Goal: Task Accomplishment & Management: Complete application form

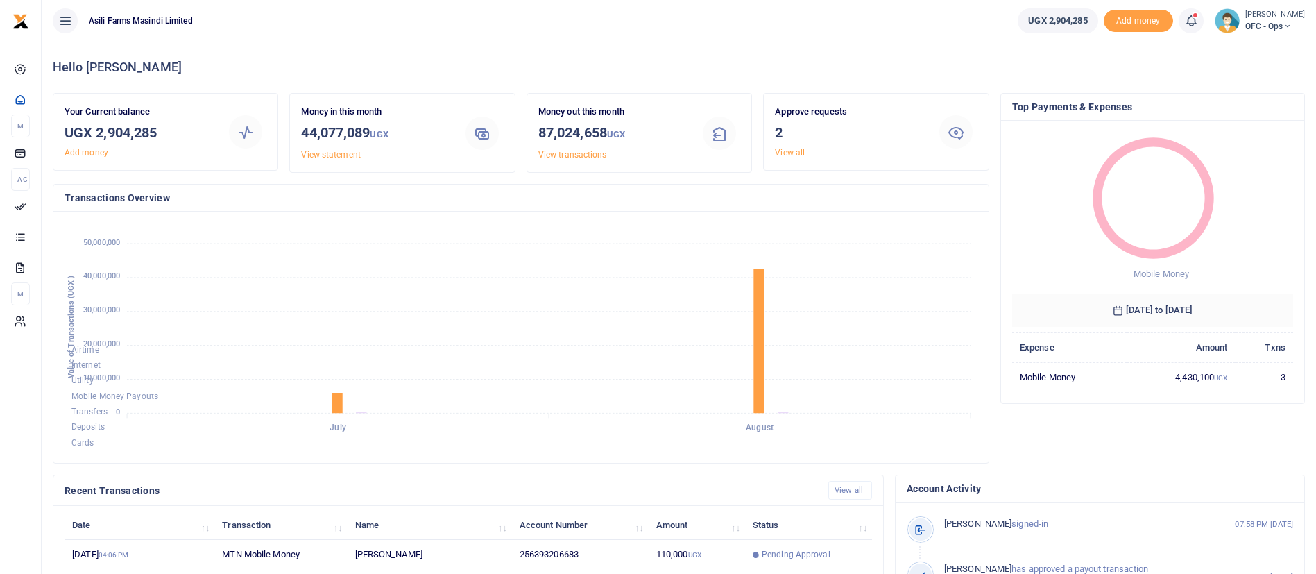
scroll to position [255, 0]
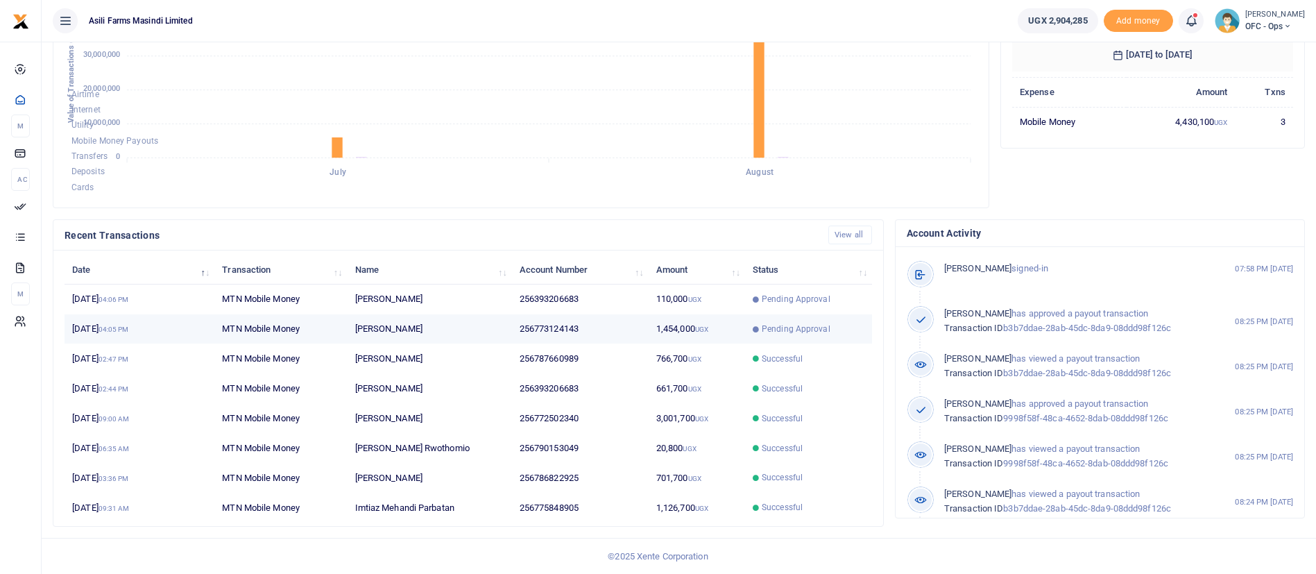
click at [353, 332] on td "[PERSON_NAME]" at bounding box center [429, 329] width 164 height 30
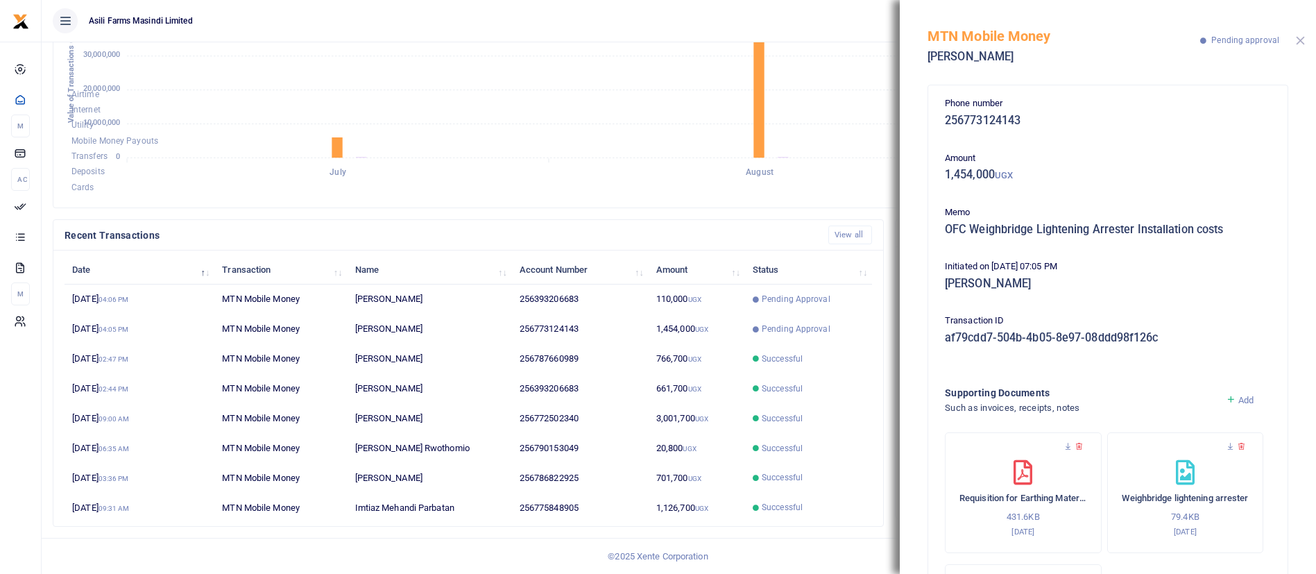
click at [1305, 40] on button "Close" at bounding box center [1300, 40] width 9 height 9
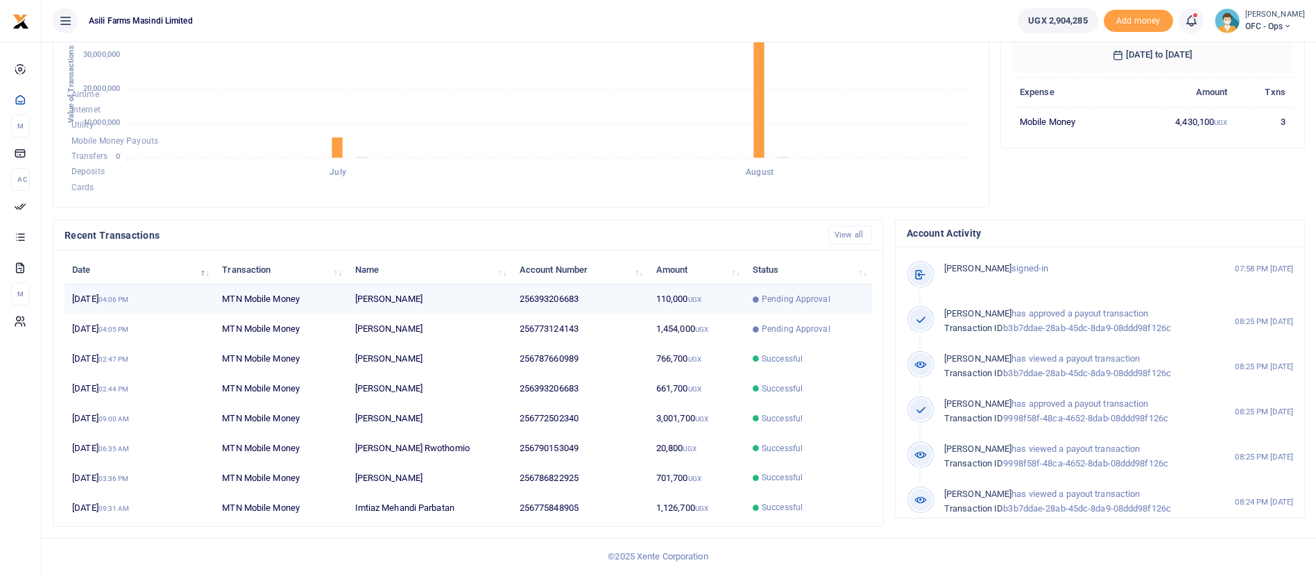
click at [512, 307] on td "256393206683" at bounding box center [580, 300] width 137 height 30
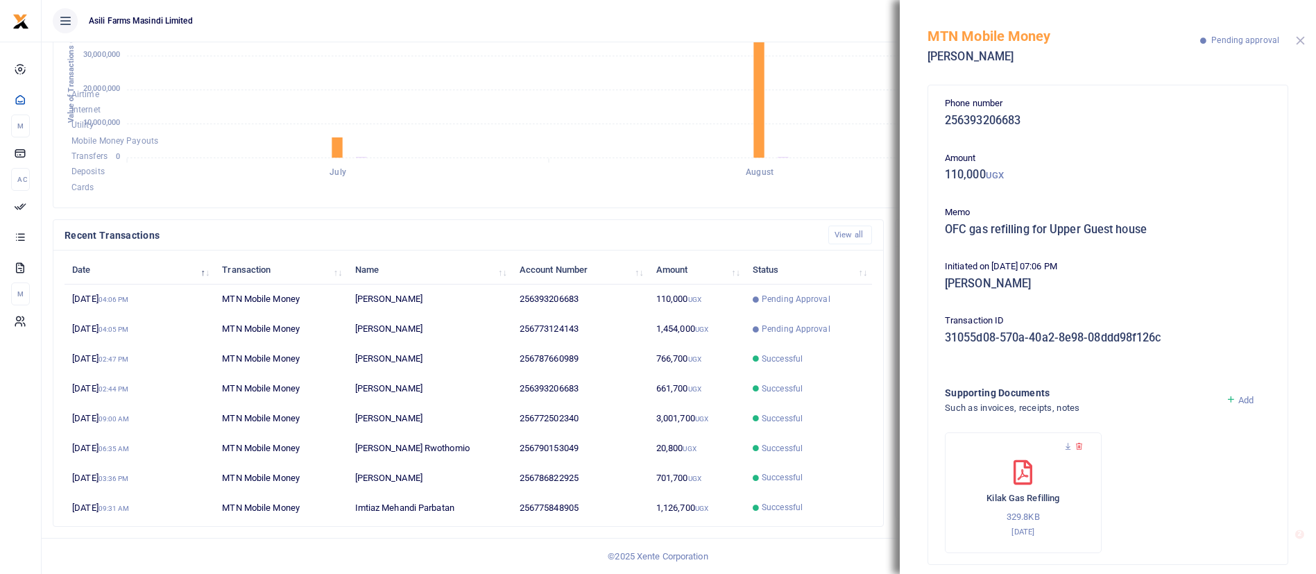
click at [1303, 39] on button "Close" at bounding box center [1300, 40] width 9 height 9
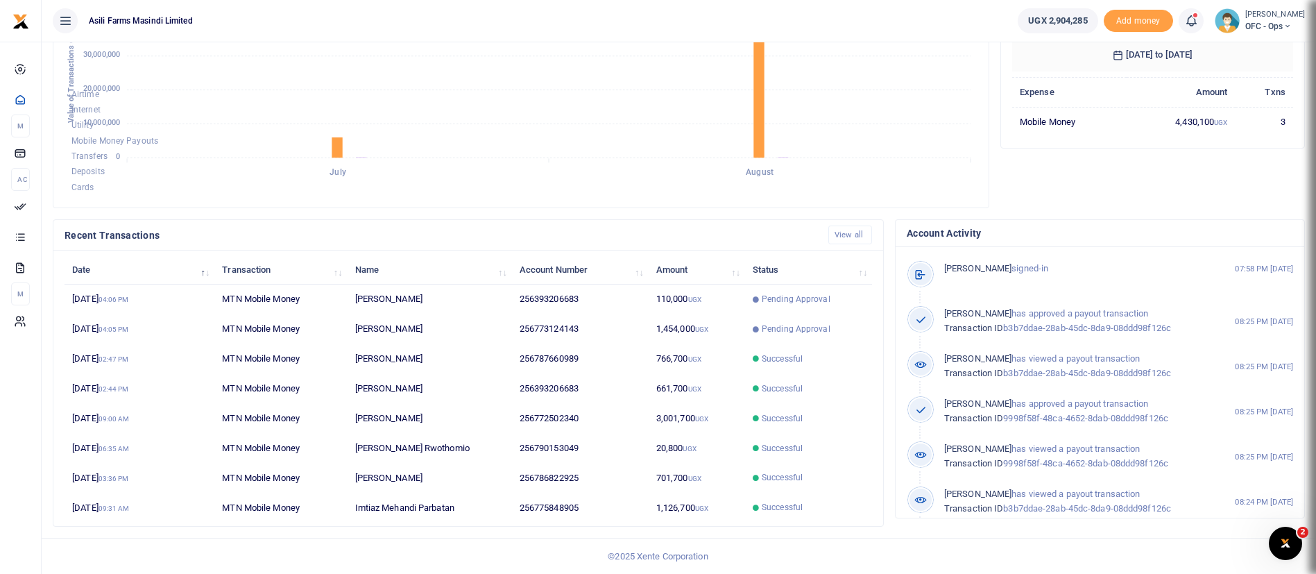
scroll to position [0, 0]
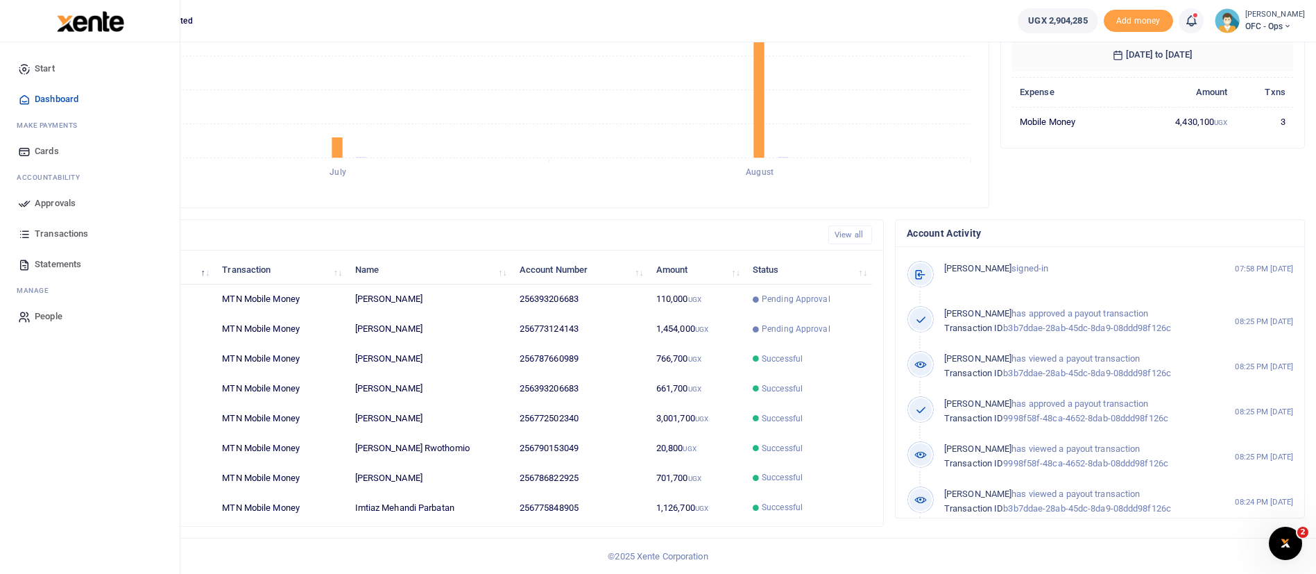
click at [38, 199] on span "Approvals" at bounding box center [55, 203] width 41 height 14
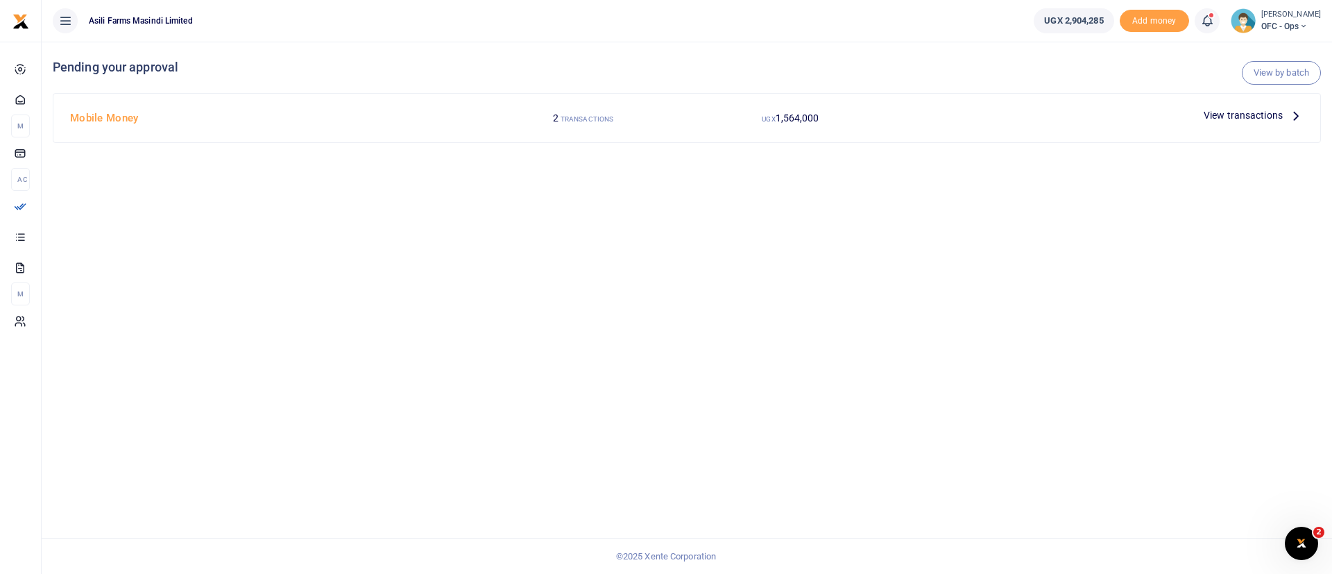
click at [1266, 112] on span "View transactions" at bounding box center [1243, 115] width 79 height 15
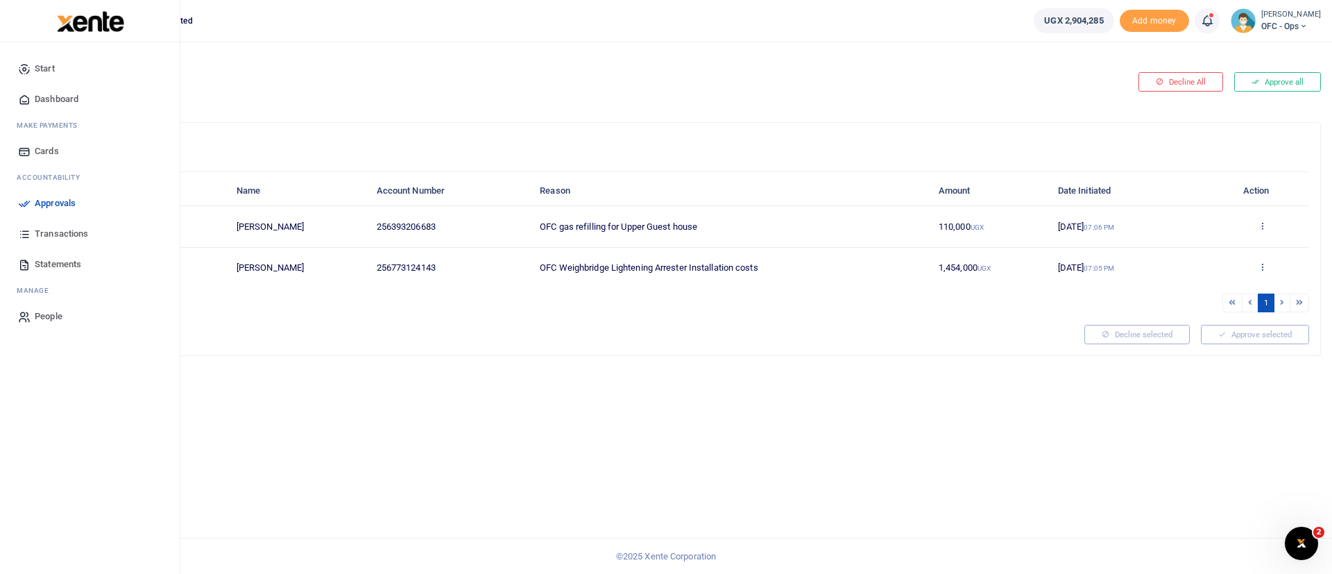
click at [47, 198] on span "Approvals" at bounding box center [55, 203] width 41 height 14
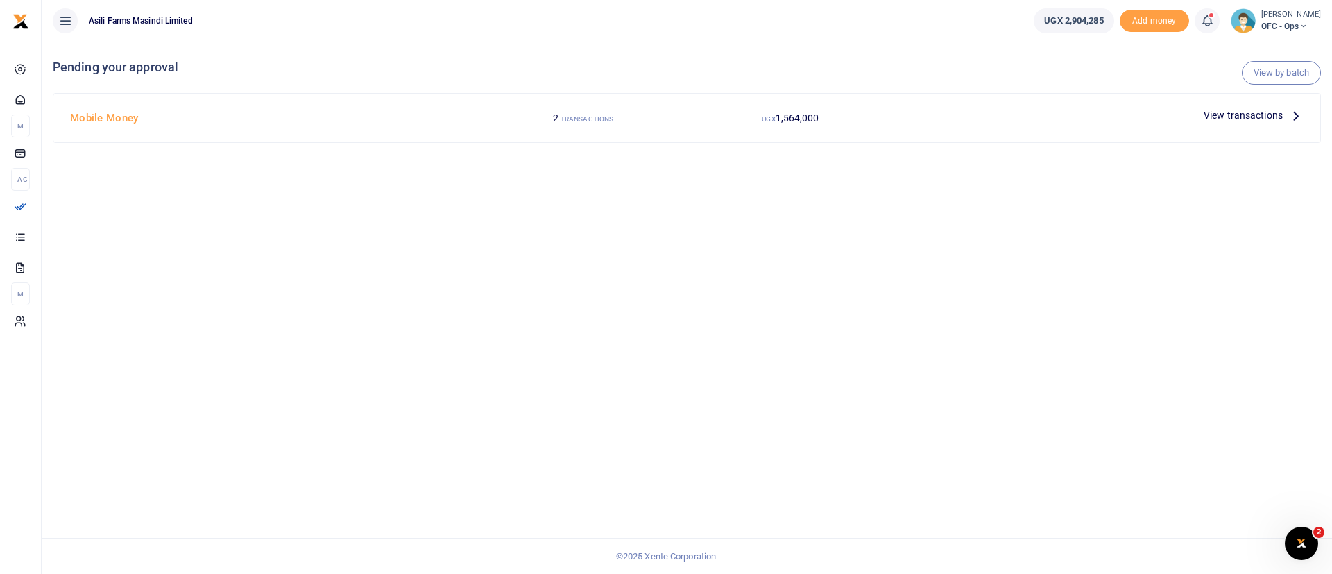
click at [1265, 114] on span "View transactions" at bounding box center [1243, 115] width 79 height 15
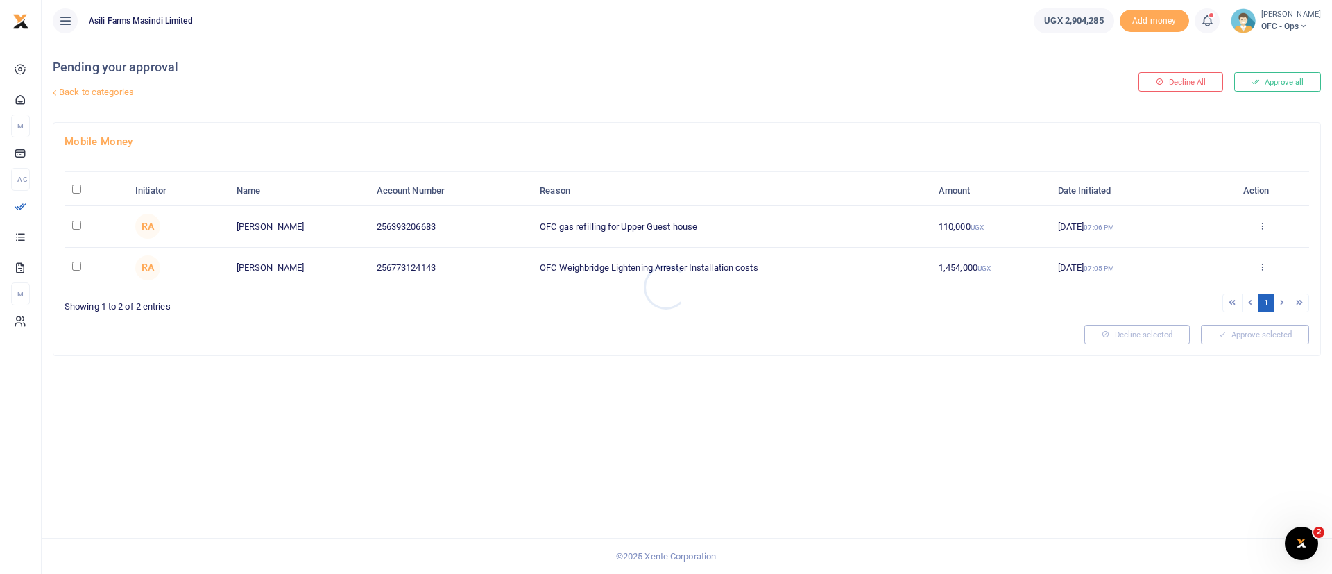
click at [75, 182] on div at bounding box center [666, 287] width 1332 height 574
click at [78, 192] on input "\a \a : activate to sort column descending" at bounding box center [76, 189] width 9 height 9
checkbox input "true"
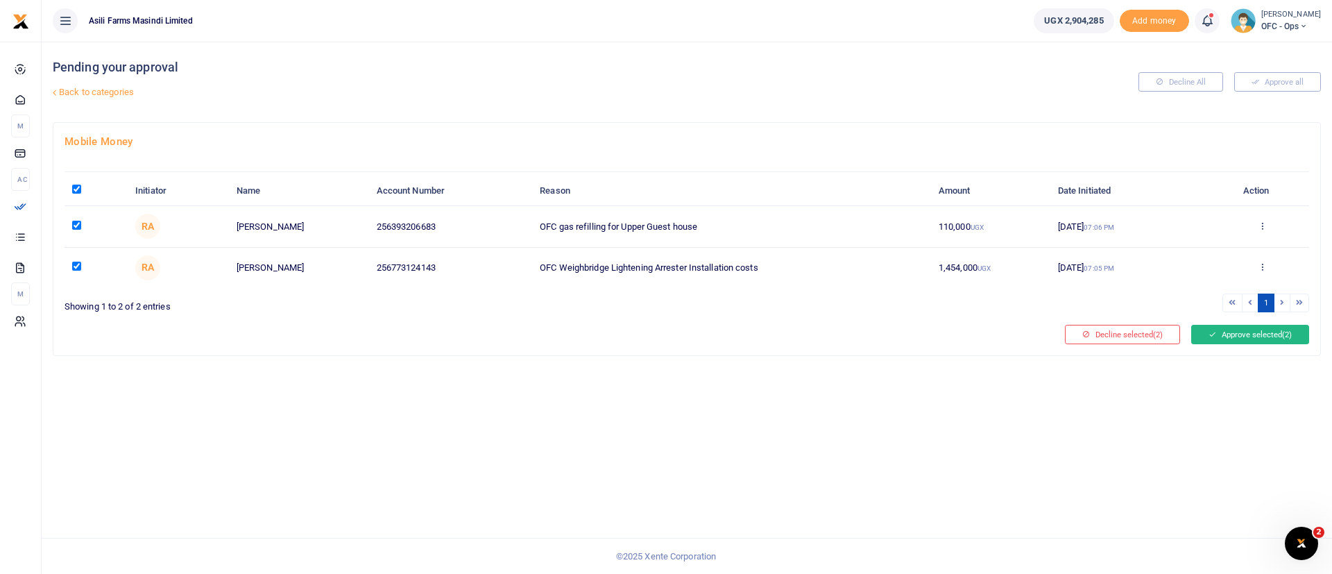
click at [1269, 337] on button "Approve selected (2)" at bounding box center [1250, 334] width 118 height 19
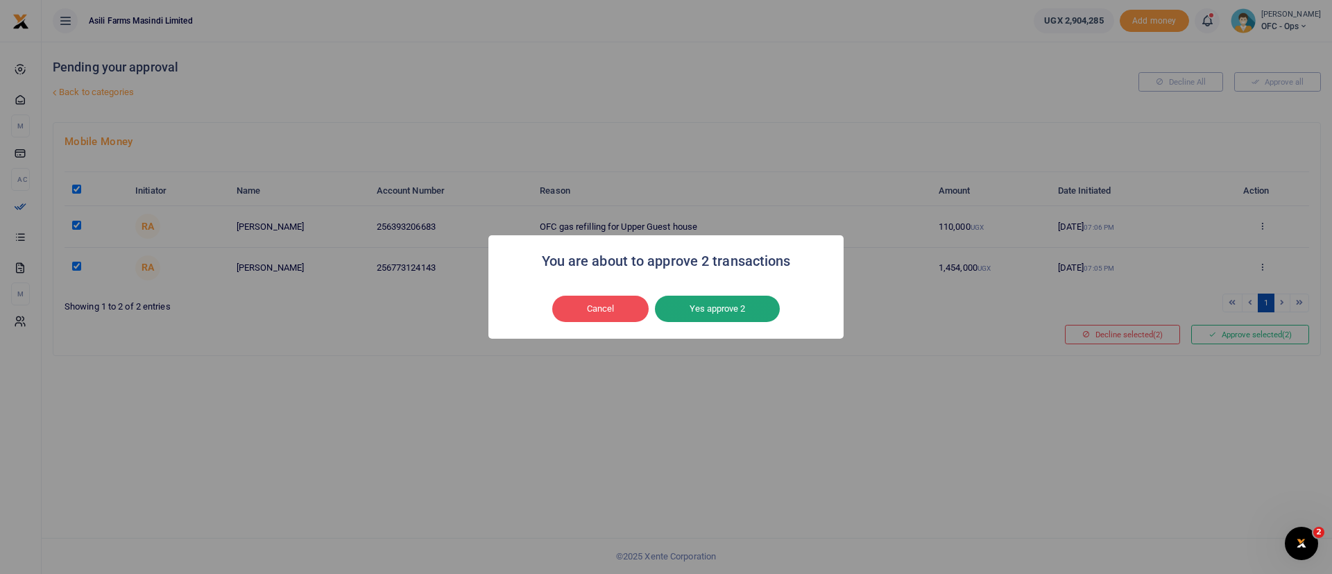
click at [760, 306] on button "Yes approve 2" at bounding box center [717, 309] width 125 height 26
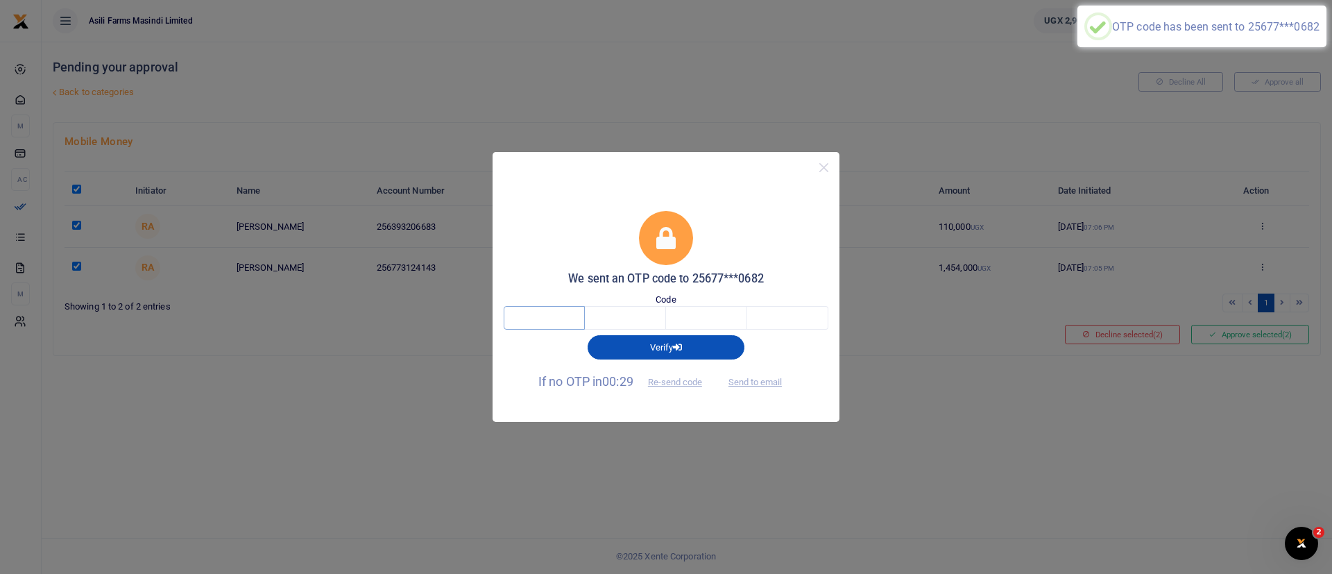
click at [578, 313] on input "text" at bounding box center [544, 318] width 81 height 24
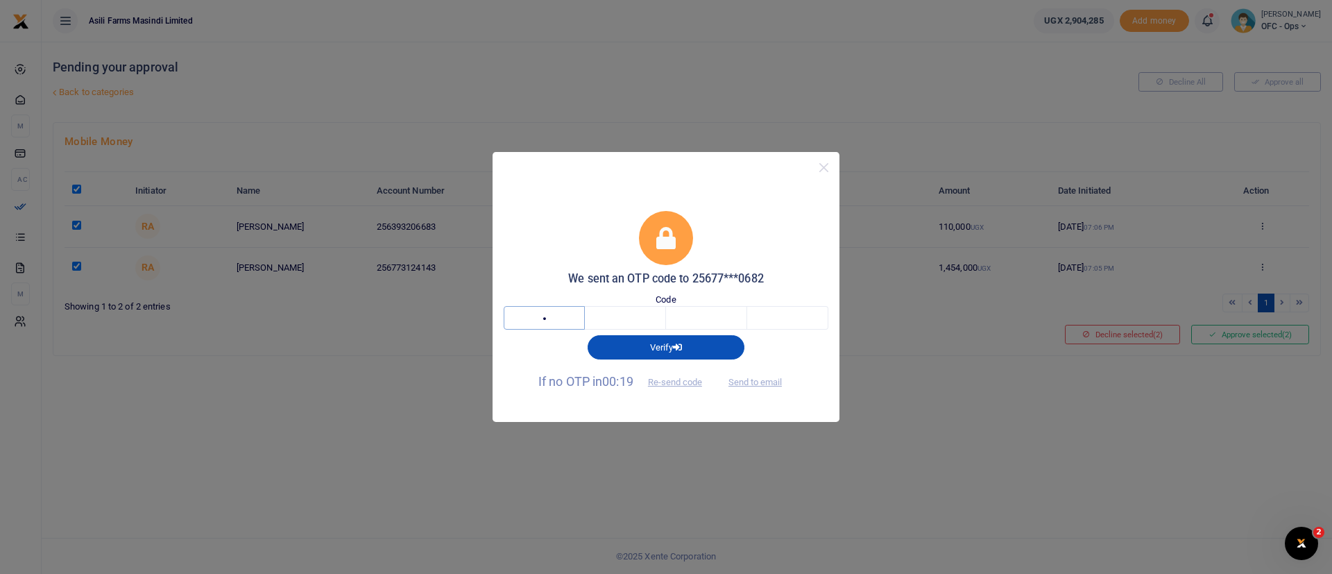
type input "8"
type input "2"
type input "5"
type input "2"
click at [574, 321] on input "8" at bounding box center [544, 318] width 81 height 24
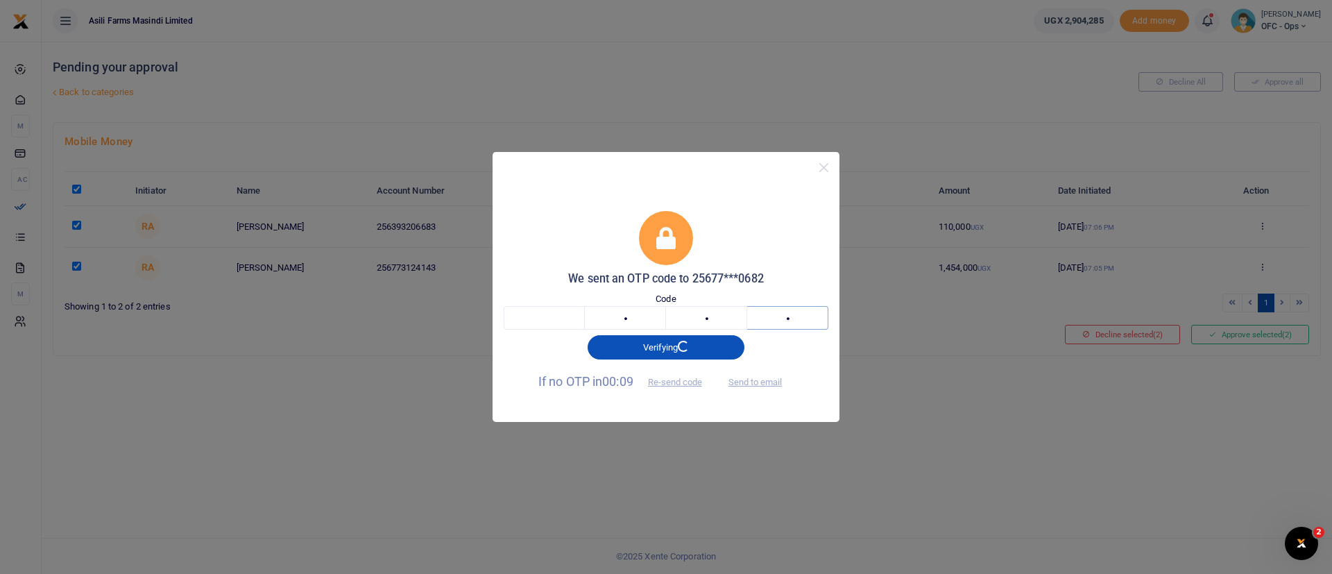
click at [803, 321] on input "2" at bounding box center [787, 318] width 81 height 24
type input "8"
type input "5"
type input "2"
type input "5"
